Goal: Find specific page/section: Find specific page/section

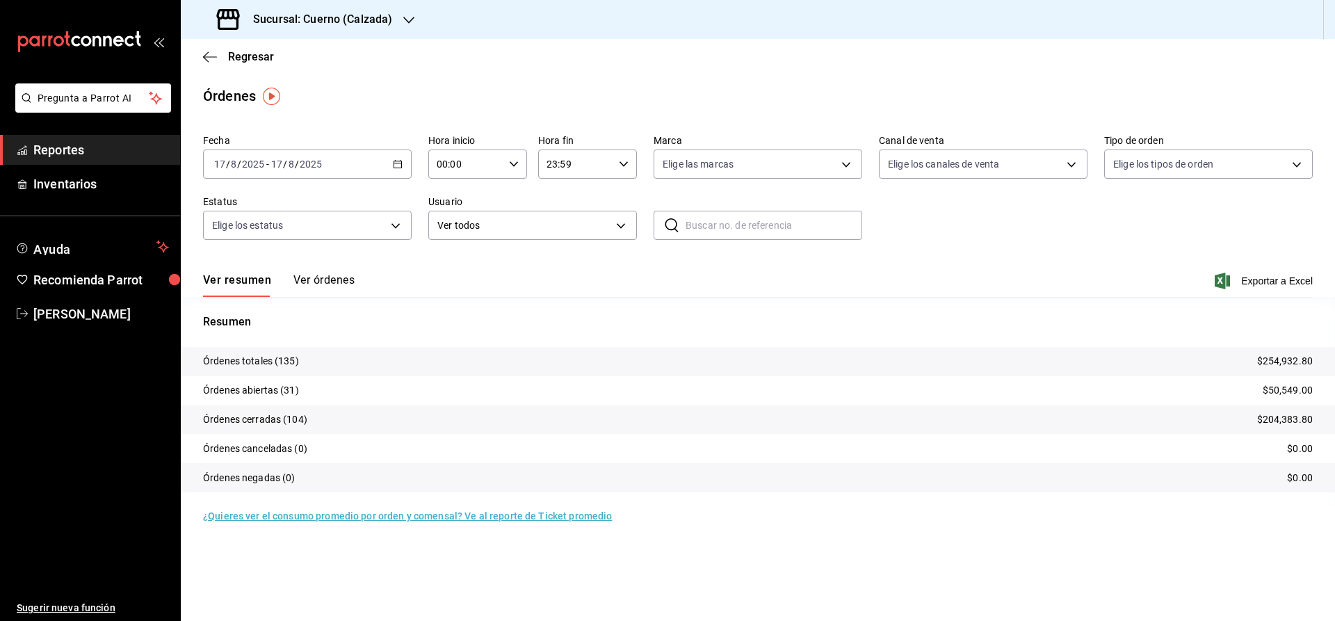
click at [309, 17] on h3 "Sucursal: Cuerno (Calzada)" at bounding box center [317, 19] width 150 height 17
click at [216, 87] on span "Clavadito (Calzada)" at bounding box center [236, 91] width 88 height 15
click at [54, 138] on link "Reportes" at bounding box center [90, 150] width 180 height 30
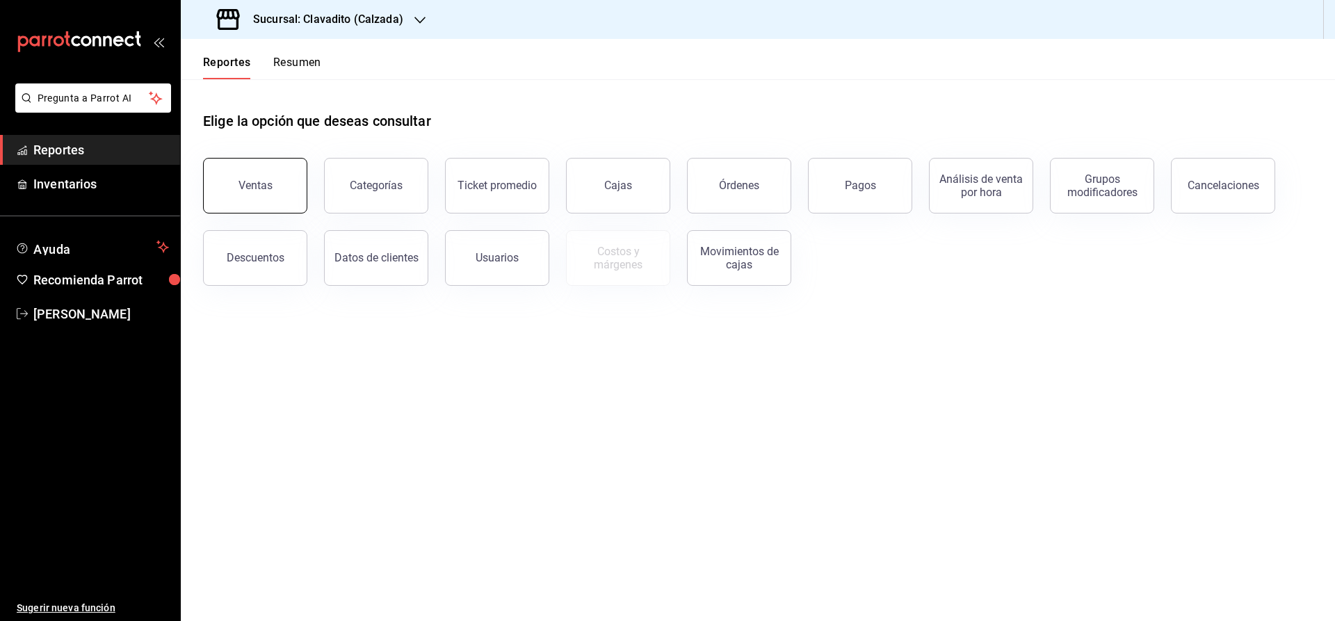
click at [248, 192] on button "Ventas" at bounding box center [255, 186] width 104 height 56
